Goal: Find specific page/section: Find specific page/section

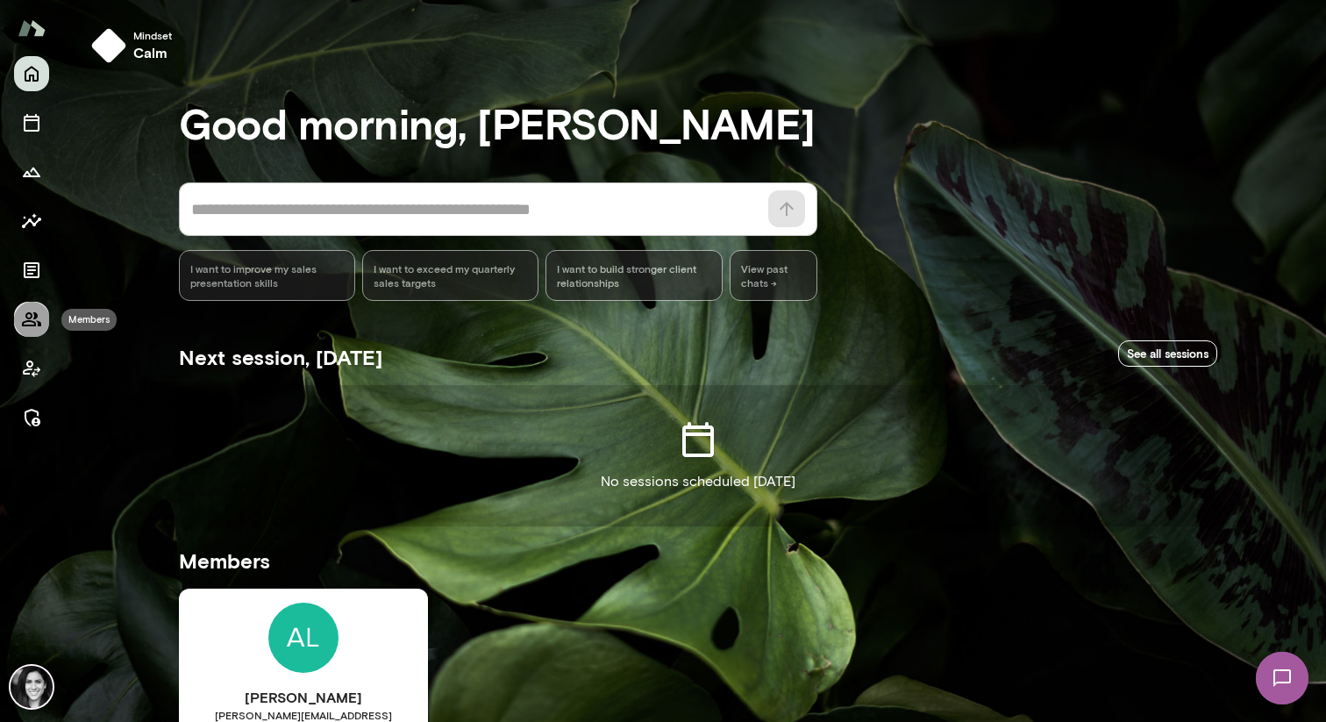
click at [27, 329] on icon "Members" at bounding box center [31, 319] width 21 height 21
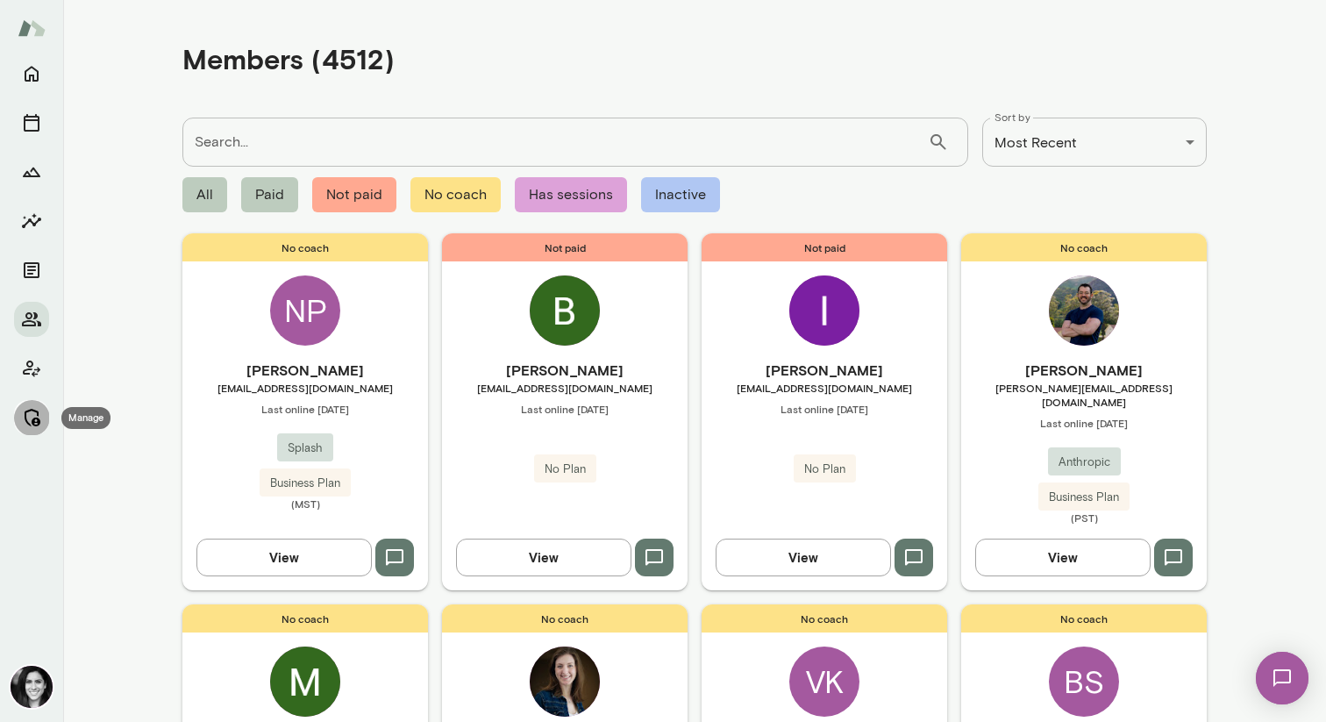
click at [31, 431] on button "Manage" at bounding box center [31, 417] width 35 height 35
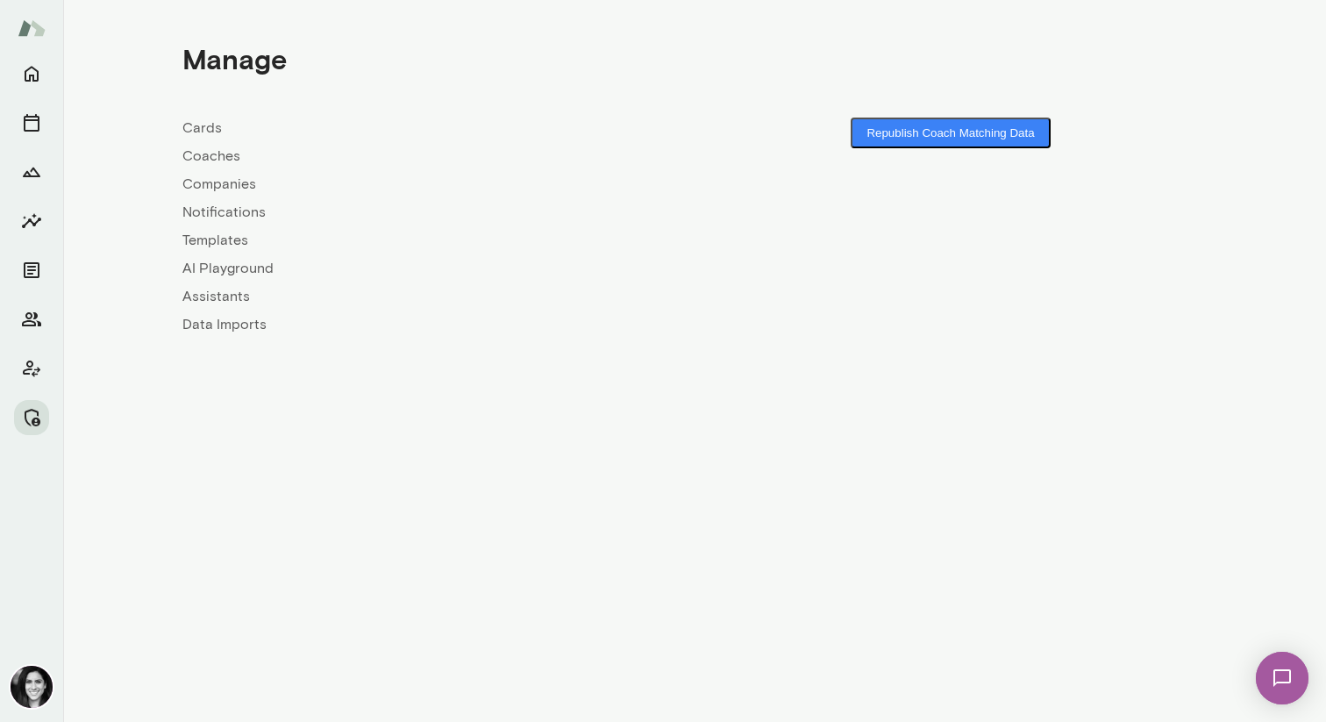
click at [202, 159] on link "Coaches" at bounding box center [438, 156] width 512 height 21
